Goal: Transaction & Acquisition: Purchase product/service

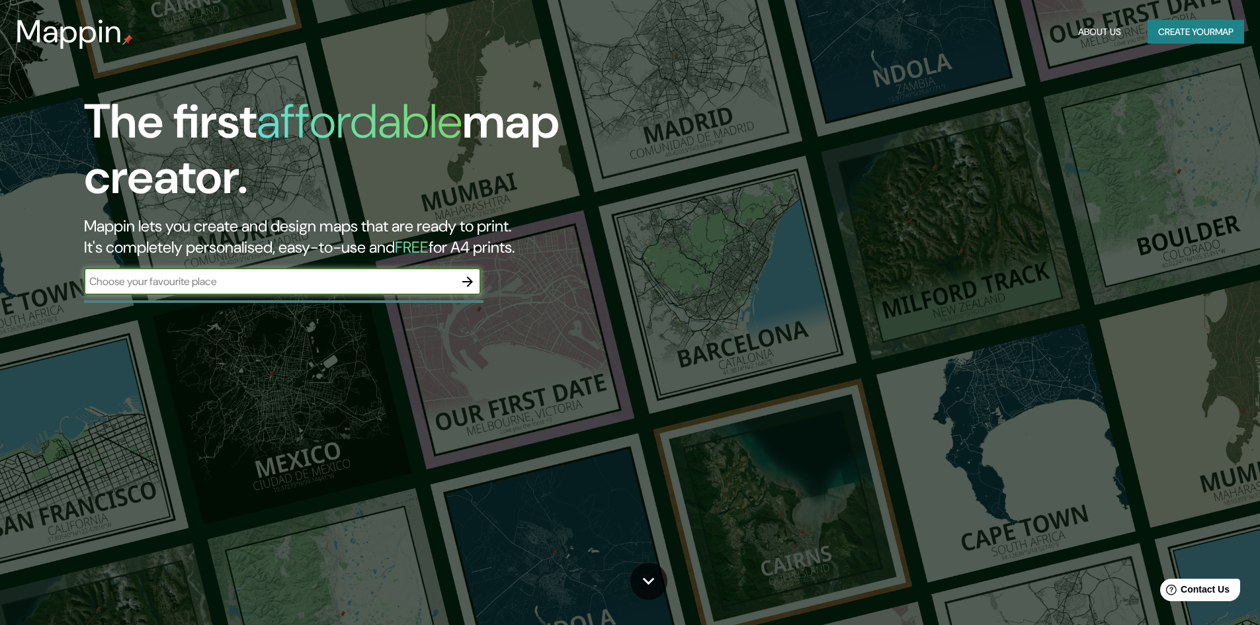
click at [317, 282] on input "text" at bounding box center [269, 281] width 370 height 15
click at [210, 280] on input "text" at bounding box center [269, 281] width 370 height 15
click at [123, 277] on input "text" at bounding box center [269, 281] width 370 height 15
type input "[GEOGRAPHIC_DATA]"
click at [468, 285] on icon "button" at bounding box center [467, 281] width 11 height 11
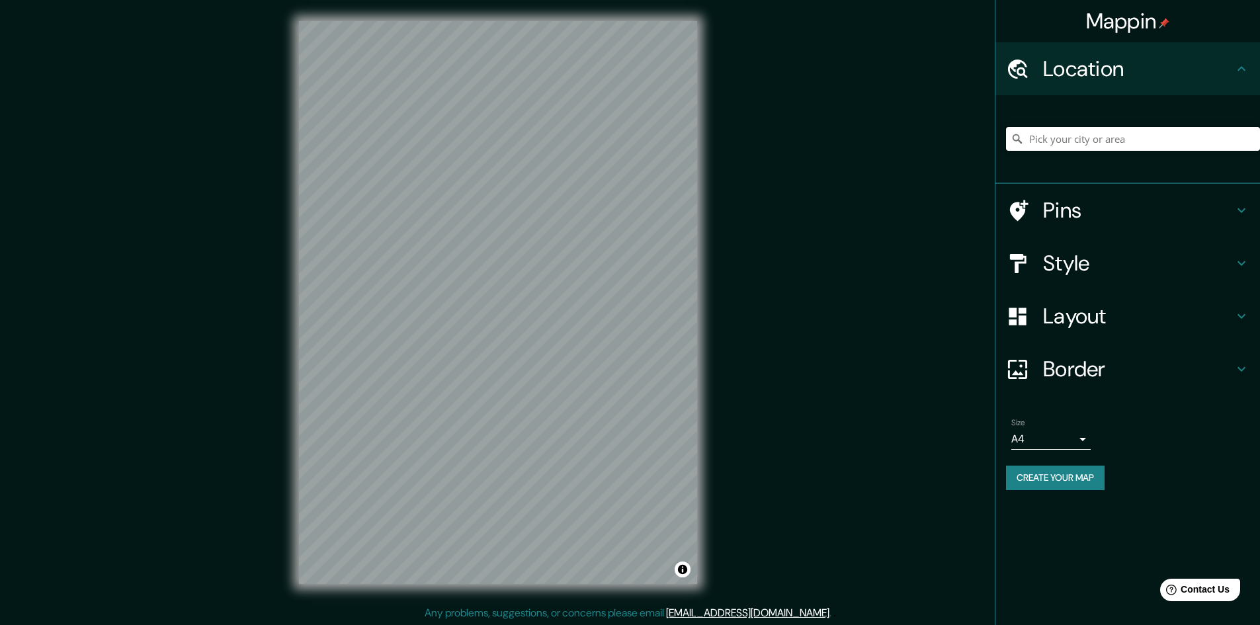
click at [1055, 145] on input "Pick your city or area" at bounding box center [1133, 139] width 254 height 24
click at [1147, 220] on h4 "Pins" at bounding box center [1138, 210] width 190 height 26
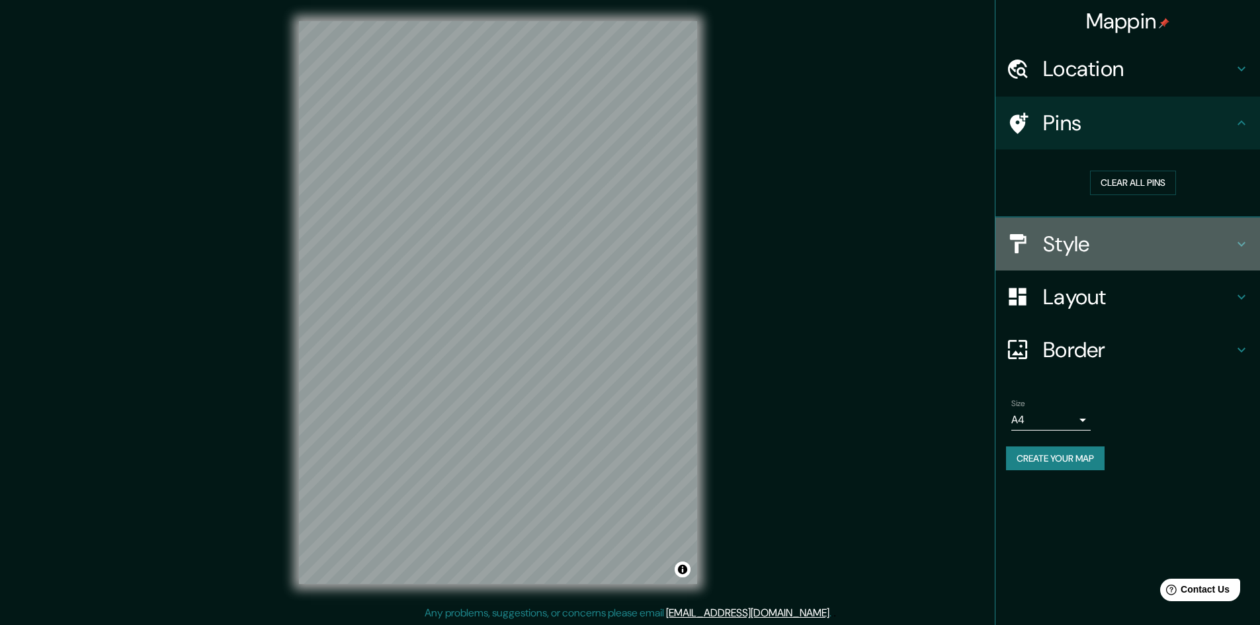
click at [1138, 237] on h4 "Style" at bounding box center [1138, 244] width 190 height 26
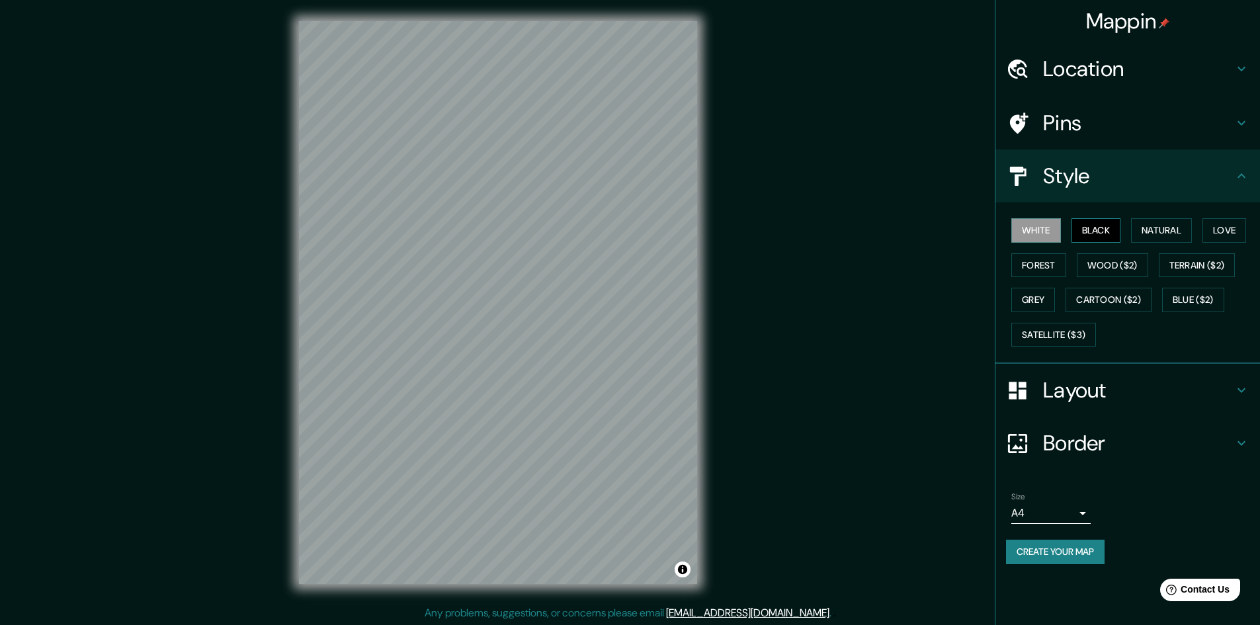
click at [1101, 239] on button "Black" at bounding box center [1096, 230] width 50 height 24
click at [1051, 229] on button "White" at bounding box center [1036, 230] width 50 height 24
click at [1050, 260] on button "Forest" at bounding box center [1038, 265] width 55 height 24
click at [1076, 266] on div "White Black Natural Love Forest Wood ($2) Terrain ($2) Grey Cartoon ($2) Blue (…" at bounding box center [1133, 282] width 254 height 139
click at [1123, 258] on button "Wood ($2)" at bounding box center [1111, 265] width 71 height 24
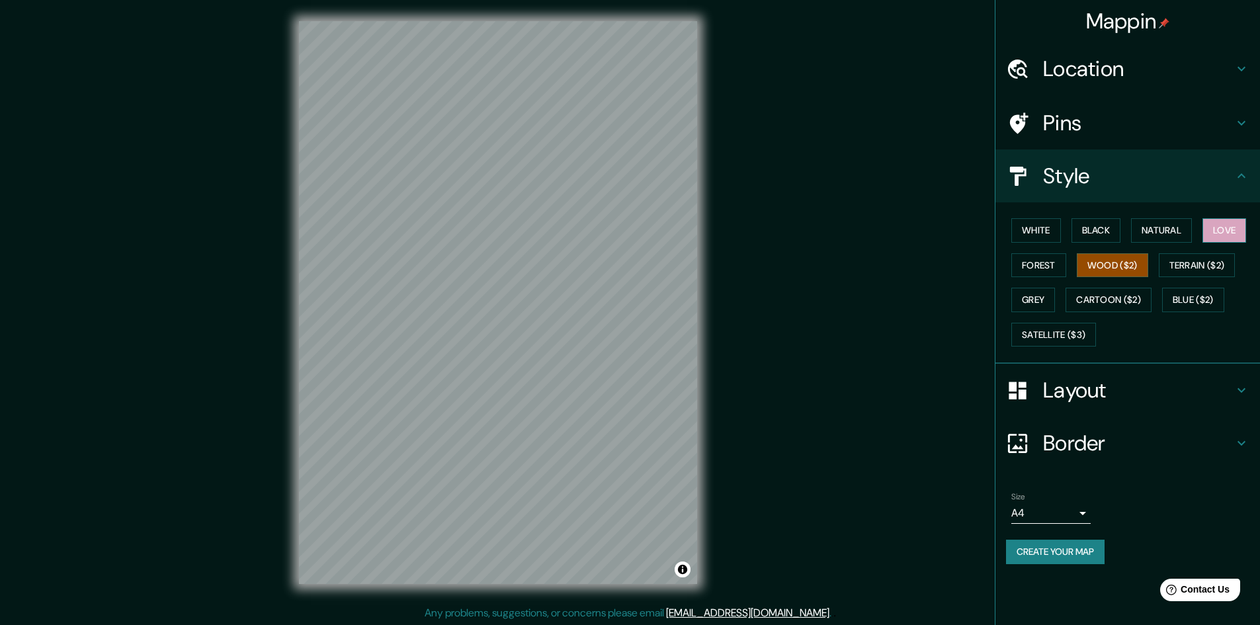
click at [1230, 223] on button "Love" at bounding box center [1224, 230] width 44 height 24
click at [1178, 229] on button "Natural" at bounding box center [1161, 230] width 61 height 24
click at [1021, 301] on button "Grey" at bounding box center [1033, 300] width 44 height 24
click at [1121, 389] on h4 "Layout" at bounding box center [1138, 390] width 190 height 26
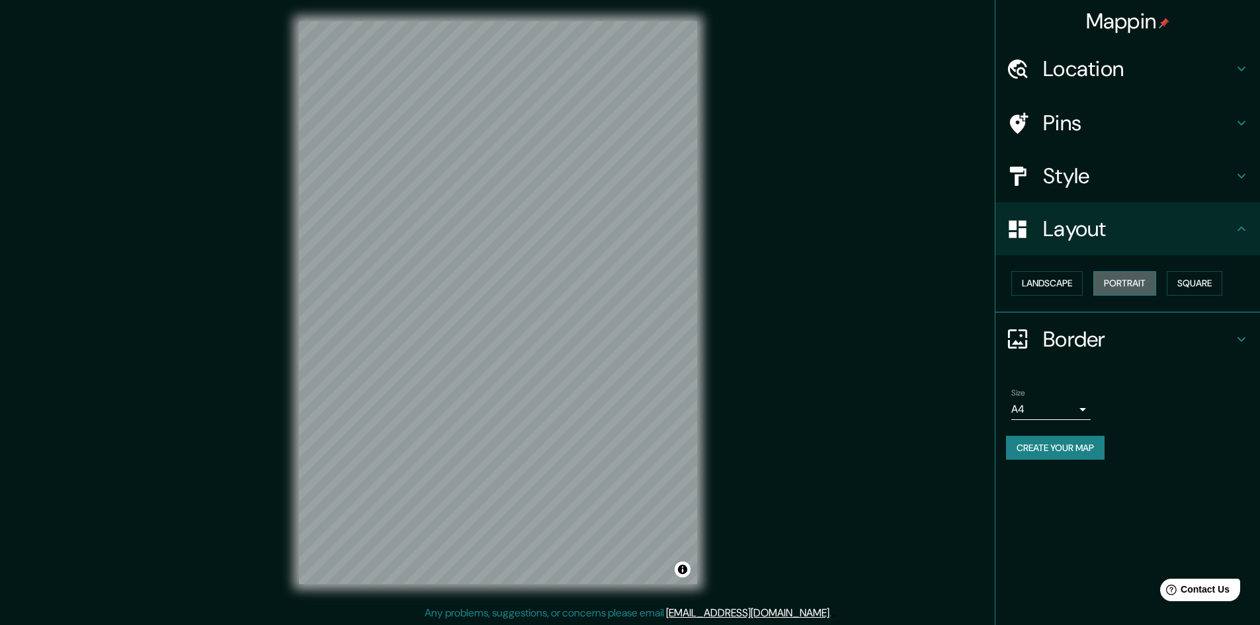
click at [1138, 274] on button "Portrait" at bounding box center [1124, 283] width 63 height 24
click at [1133, 288] on button "Portrait" at bounding box center [1124, 283] width 63 height 24
click at [1195, 276] on button "Square" at bounding box center [1194, 283] width 56 height 24
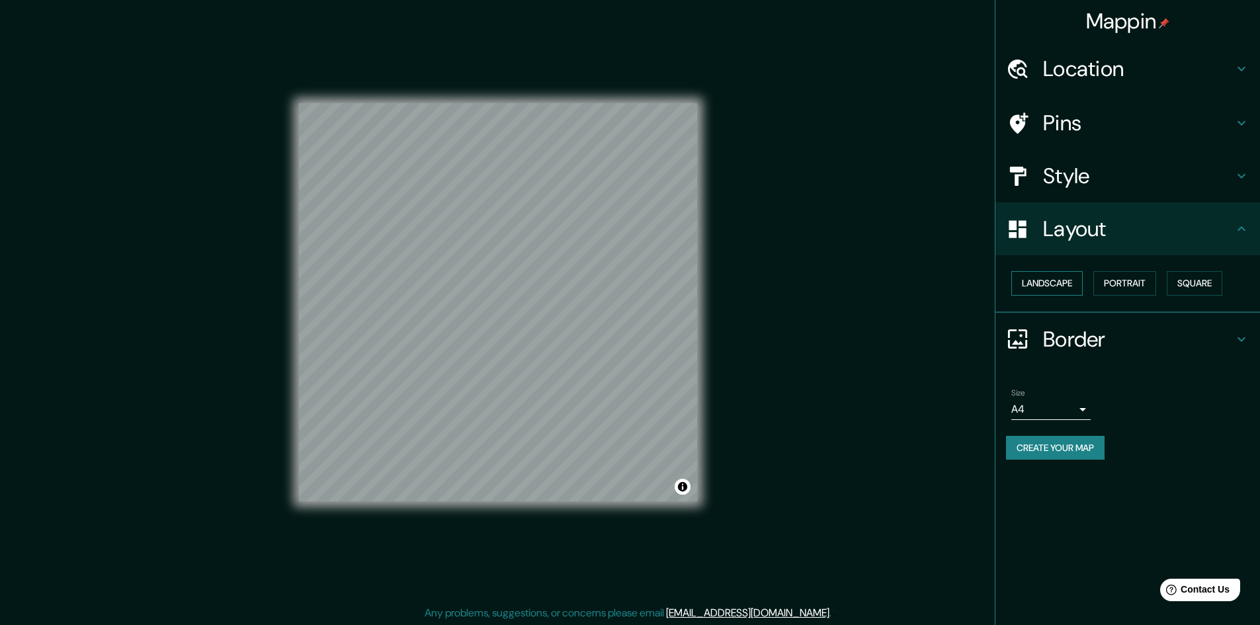
click at [1064, 278] on button "Landscape" at bounding box center [1046, 283] width 71 height 24
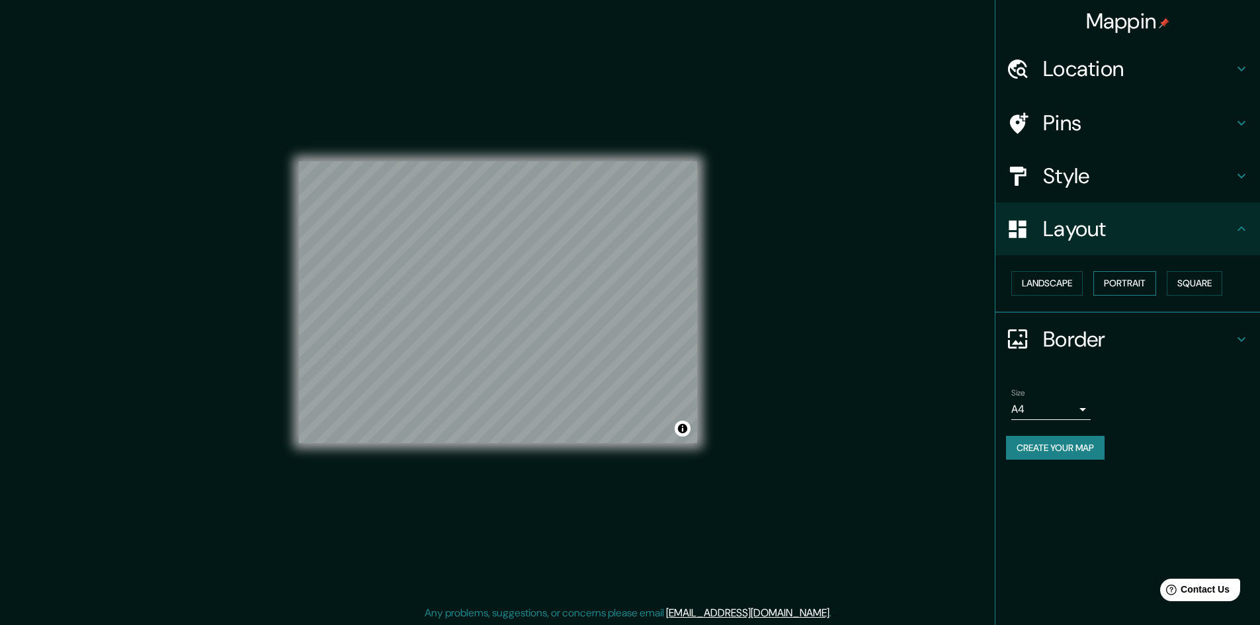
click at [1132, 276] on button "Portrait" at bounding box center [1124, 283] width 63 height 24
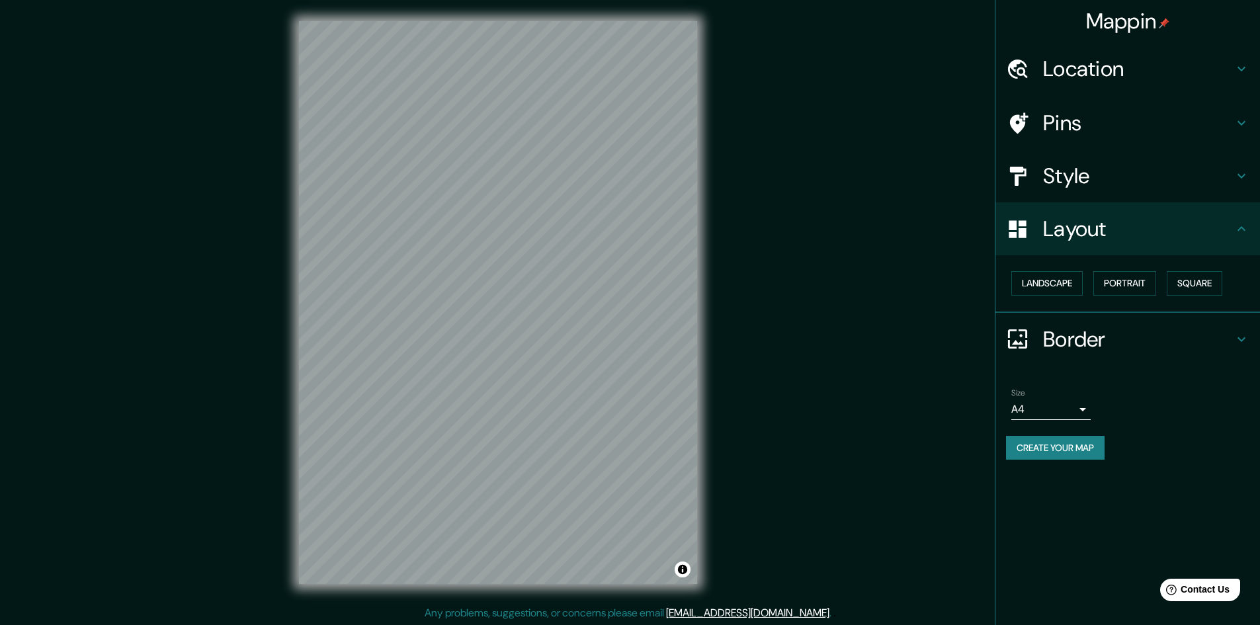
click at [1100, 339] on h4 "Border" at bounding box center [1138, 339] width 190 height 26
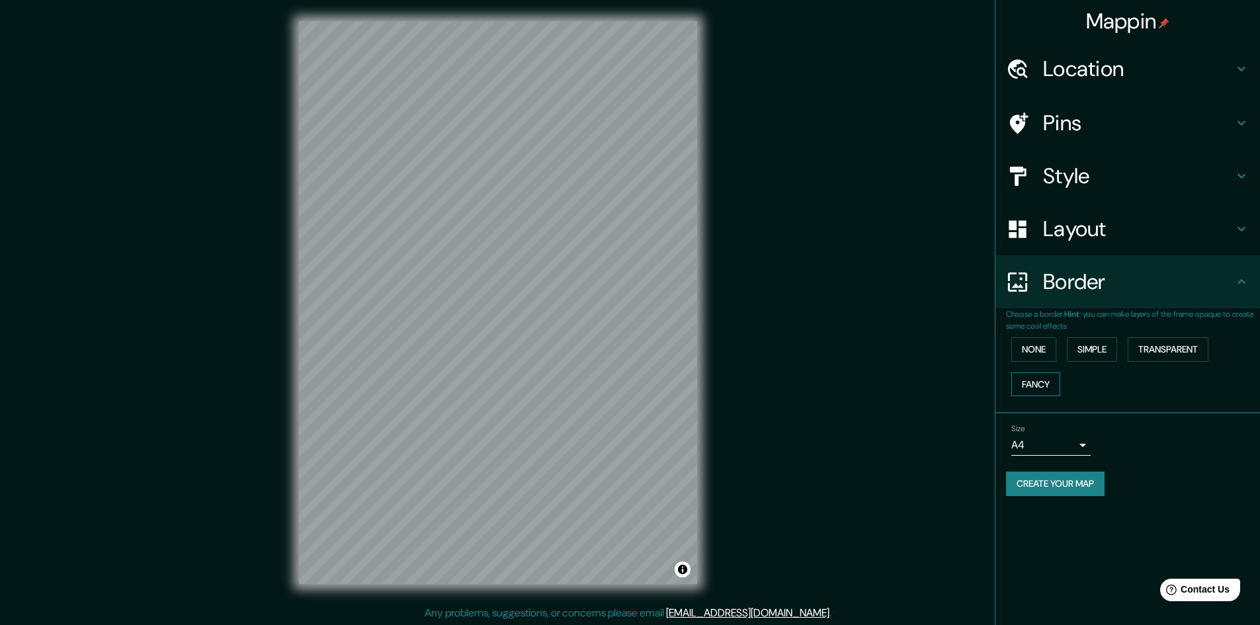
click at [1050, 375] on button "Fancy" at bounding box center [1035, 384] width 49 height 24
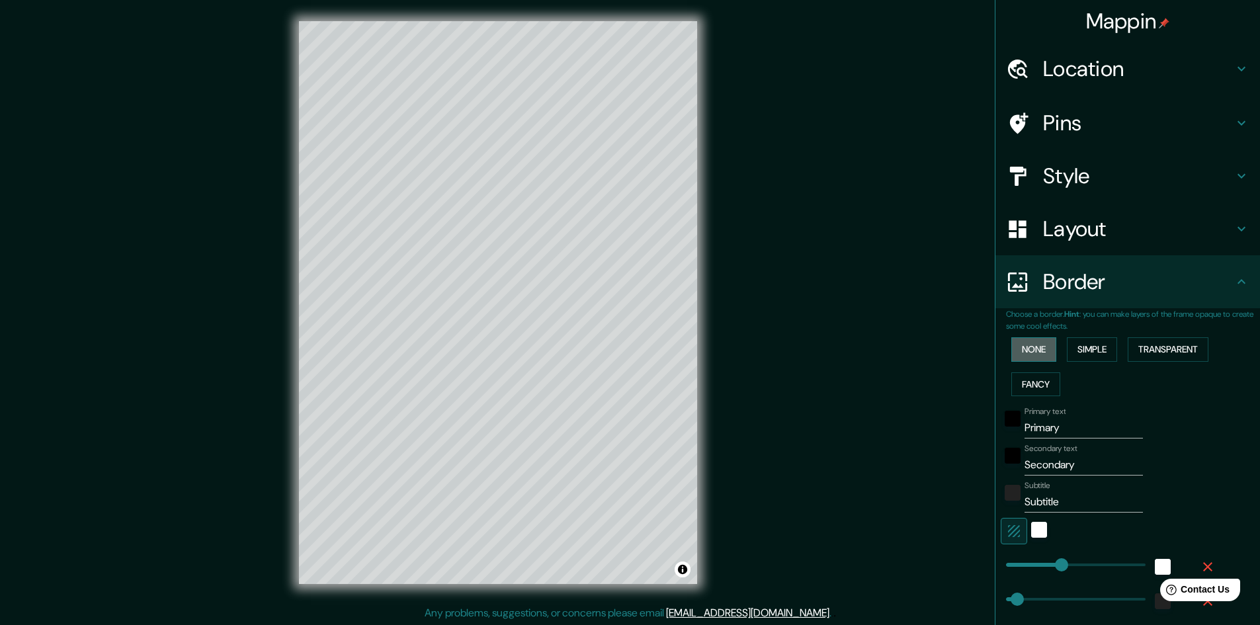
click at [1034, 344] on button "None" at bounding box center [1033, 349] width 45 height 24
